Goal: Information Seeking & Learning: Learn about a topic

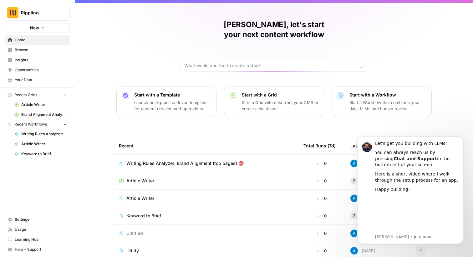
scroll to position [11, 0]
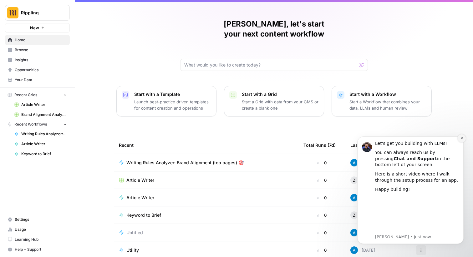
click at [462, 138] on icon "Dismiss notification" at bounding box center [461, 138] width 3 height 3
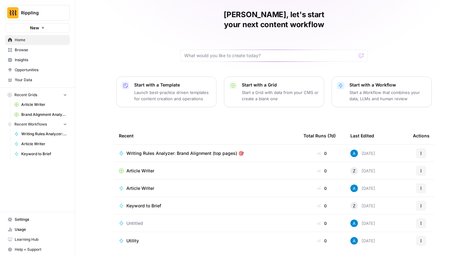
scroll to position [0, 0]
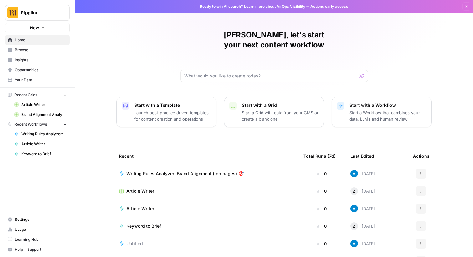
click at [34, 53] on link "Browse" at bounding box center [37, 50] width 65 height 10
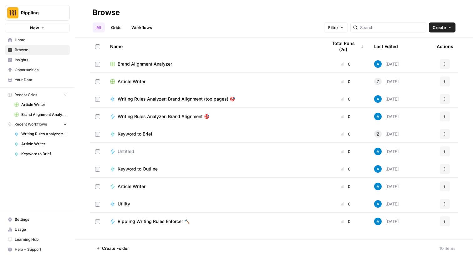
click at [31, 61] on span "Insights" at bounding box center [41, 60] width 52 height 6
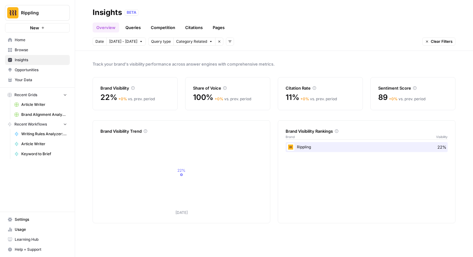
click at [134, 26] on link "Queries" at bounding box center [133, 28] width 23 height 10
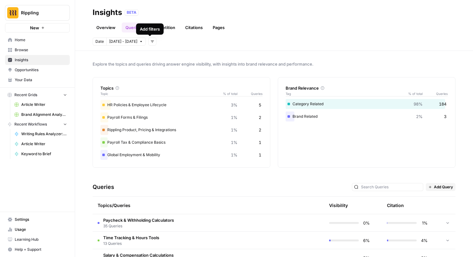
click at [158, 30] on div "Add filters" at bounding box center [150, 29] width 20 height 6
click at [102, 29] on link "Overview" at bounding box center [106, 28] width 27 height 10
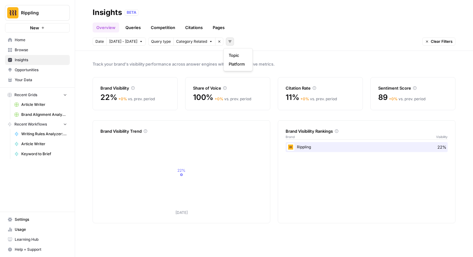
click at [228, 42] on icon "button" at bounding box center [230, 42] width 4 height 4
click at [220, 30] on link "Pages" at bounding box center [218, 28] width 19 height 10
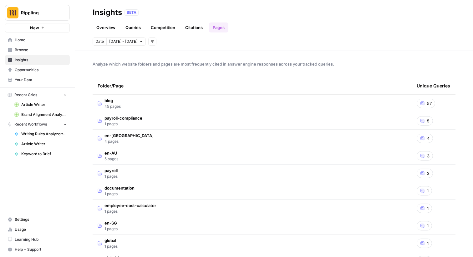
click at [197, 30] on link "Citations" at bounding box center [193, 28] width 25 height 10
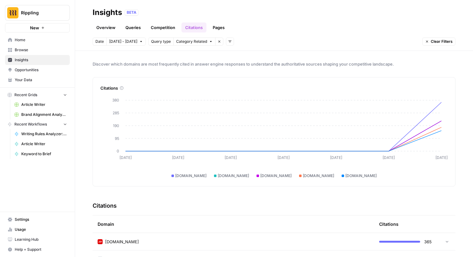
click at [162, 27] on link "Competition" at bounding box center [163, 28] width 32 height 10
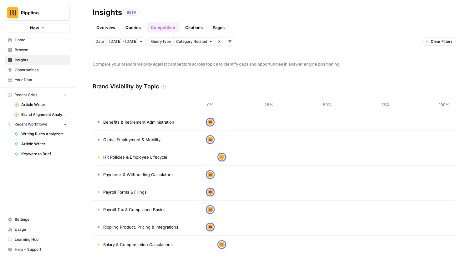
click at [228, 43] on icon "button" at bounding box center [230, 42] width 4 height 4
click at [135, 30] on link "Queries" at bounding box center [133, 28] width 23 height 10
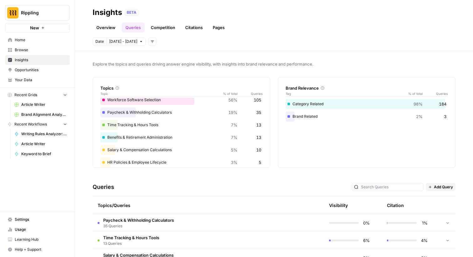
click at [109, 28] on link "Overview" at bounding box center [106, 28] width 27 height 10
